Goal: Information Seeking & Learning: Learn about a topic

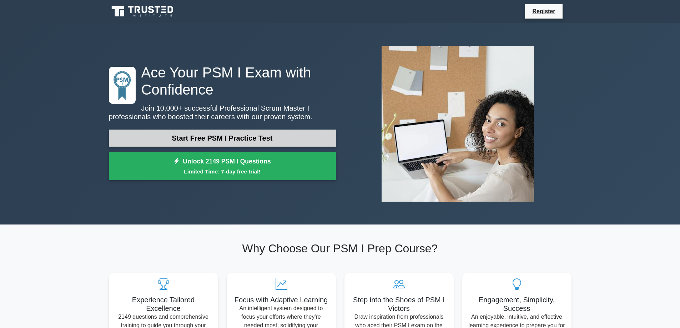
click at [214, 136] on link "Start Free PSM I Practice Test" at bounding box center [222, 138] width 227 height 17
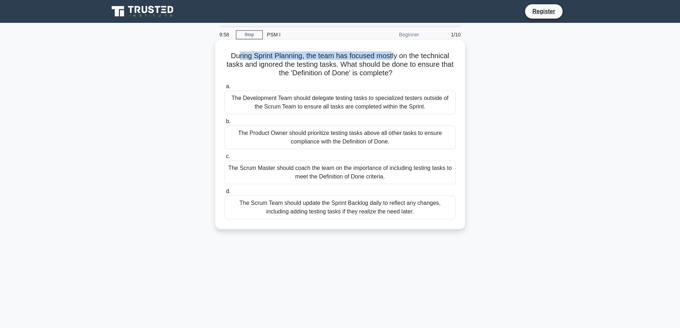
drag, startPoint x: 238, startPoint y: 55, endPoint x: 392, endPoint y: 55, distance: 154.2
click at [392, 55] on h5 "During Sprint Planning, the team has focused mostly on the technical tasks and …" at bounding box center [340, 64] width 233 height 26
drag, startPoint x: 317, startPoint y: 55, endPoint x: 376, endPoint y: 57, distance: 59.0
click at [376, 57] on h5 "During Sprint Planning, the team has focused mostly on the technical tasks and …" at bounding box center [340, 64] width 233 height 26
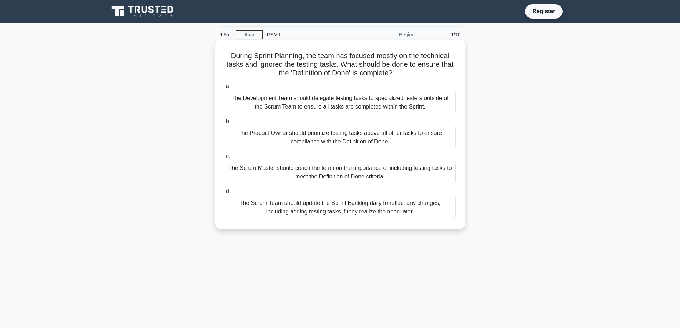
click at [398, 56] on h5 "During Sprint Planning, the team has focused mostly on the technical tasks and …" at bounding box center [340, 64] width 233 height 26
drag, startPoint x: 235, startPoint y: 65, endPoint x: 342, endPoint y: 67, distance: 107.1
click at [342, 67] on h5 "During Sprint Planning, the team has focused mostly on the technical tasks and …" at bounding box center [340, 64] width 233 height 26
drag, startPoint x: 352, startPoint y: 66, endPoint x: 453, endPoint y: 66, distance: 101.4
click at [453, 66] on h5 "During Sprint Planning, the team has focused mostly on the technical tasks and …" at bounding box center [340, 64] width 233 height 26
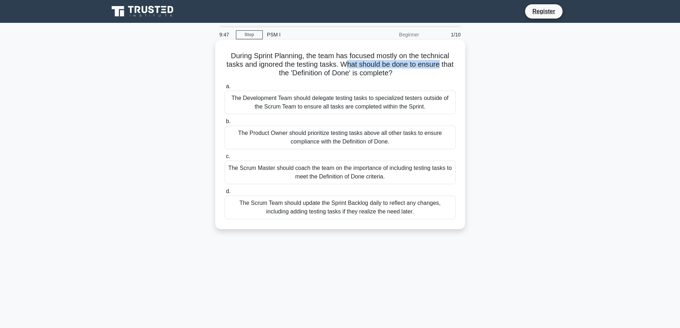
drag, startPoint x: 273, startPoint y: 73, endPoint x: 410, endPoint y: 74, distance: 136.4
click at [410, 74] on h5 "During Sprint Planning, the team has focused mostly on the technical tasks and …" at bounding box center [340, 64] width 233 height 26
drag, startPoint x: 230, startPoint y: 97, endPoint x: 426, endPoint y: 111, distance: 196.1
click at [426, 111] on div "The Development Team should delegate testing tasks to specialized testers outsi…" at bounding box center [340, 103] width 231 height 24
drag, startPoint x: 238, startPoint y: 134, endPoint x: 383, endPoint y: 143, distance: 145.6
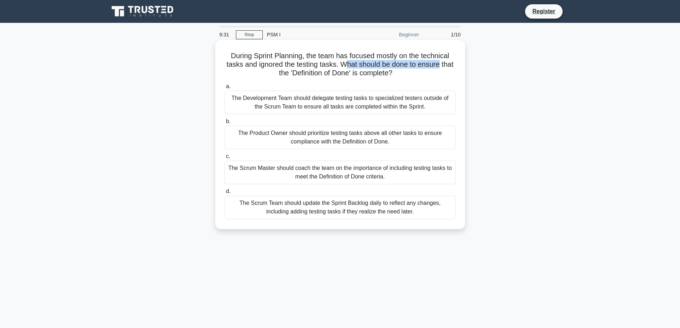
click at [383, 143] on div "The Product Owner should prioritize testing tasks above all other tasks to ensu…" at bounding box center [340, 138] width 231 height 24
click at [295, 141] on div "The Product Owner should prioritize testing tasks above all other tasks to ensu…" at bounding box center [340, 138] width 231 height 24
click at [225, 124] on input "b. The Product Owner should prioritize testing tasks above all other tasks to e…" at bounding box center [225, 121] width 0 height 5
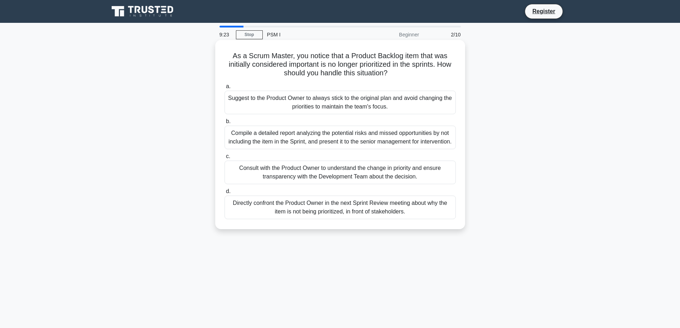
click at [289, 142] on div "Compile a detailed report analyzing the potential risks and missed opportunitie…" at bounding box center [340, 138] width 231 height 24
click at [225, 124] on input "b. Compile a detailed report analyzing the potential risks and missed opportuni…" at bounding box center [225, 121] width 0 height 5
